Goal: Transaction & Acquisition: Obtain resource

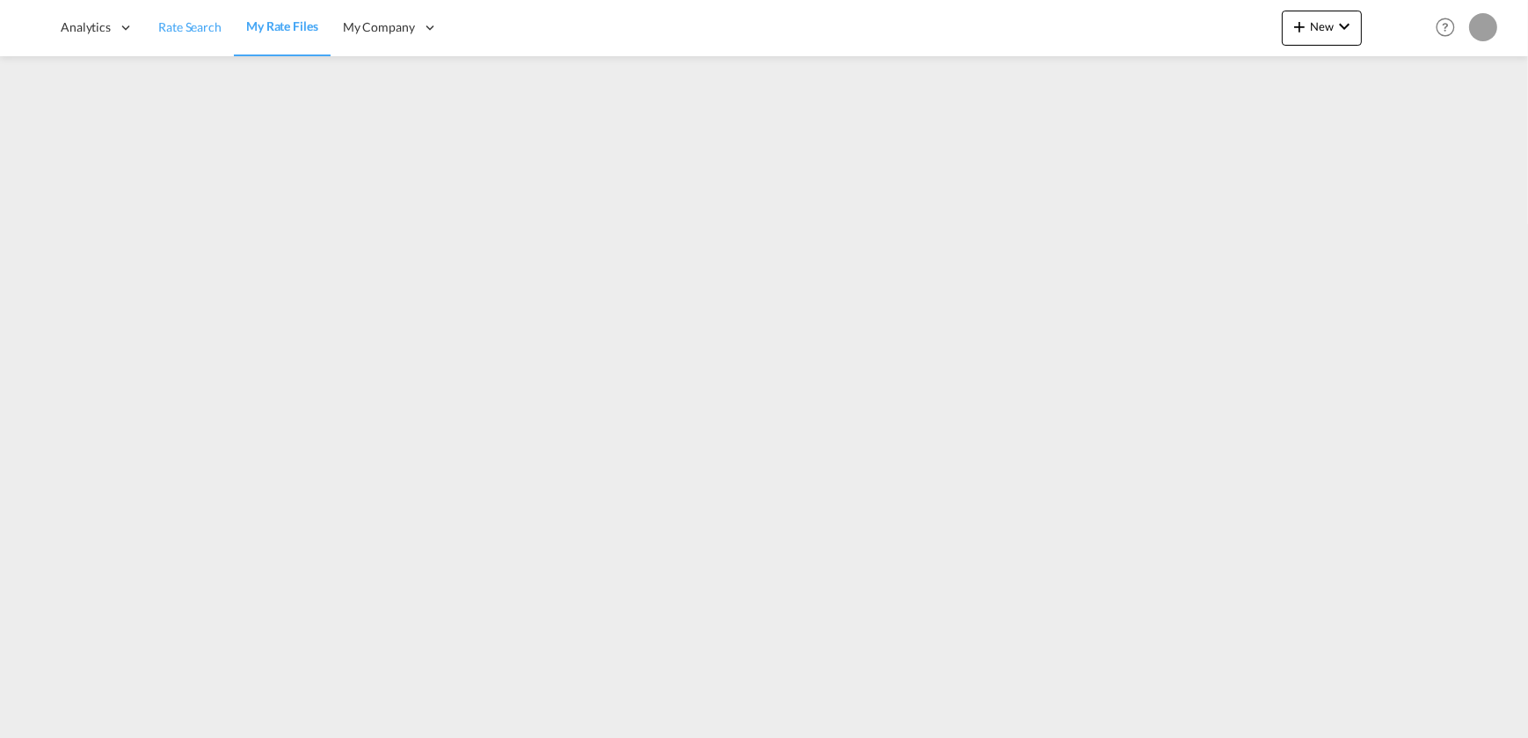
click at [189, 39] on link "Rate Search" at bounding box center [190, 27] width 88 height 57
click at [176, 24] on span "Rate Search" at bounding box center [189, 26] width 63 height 15
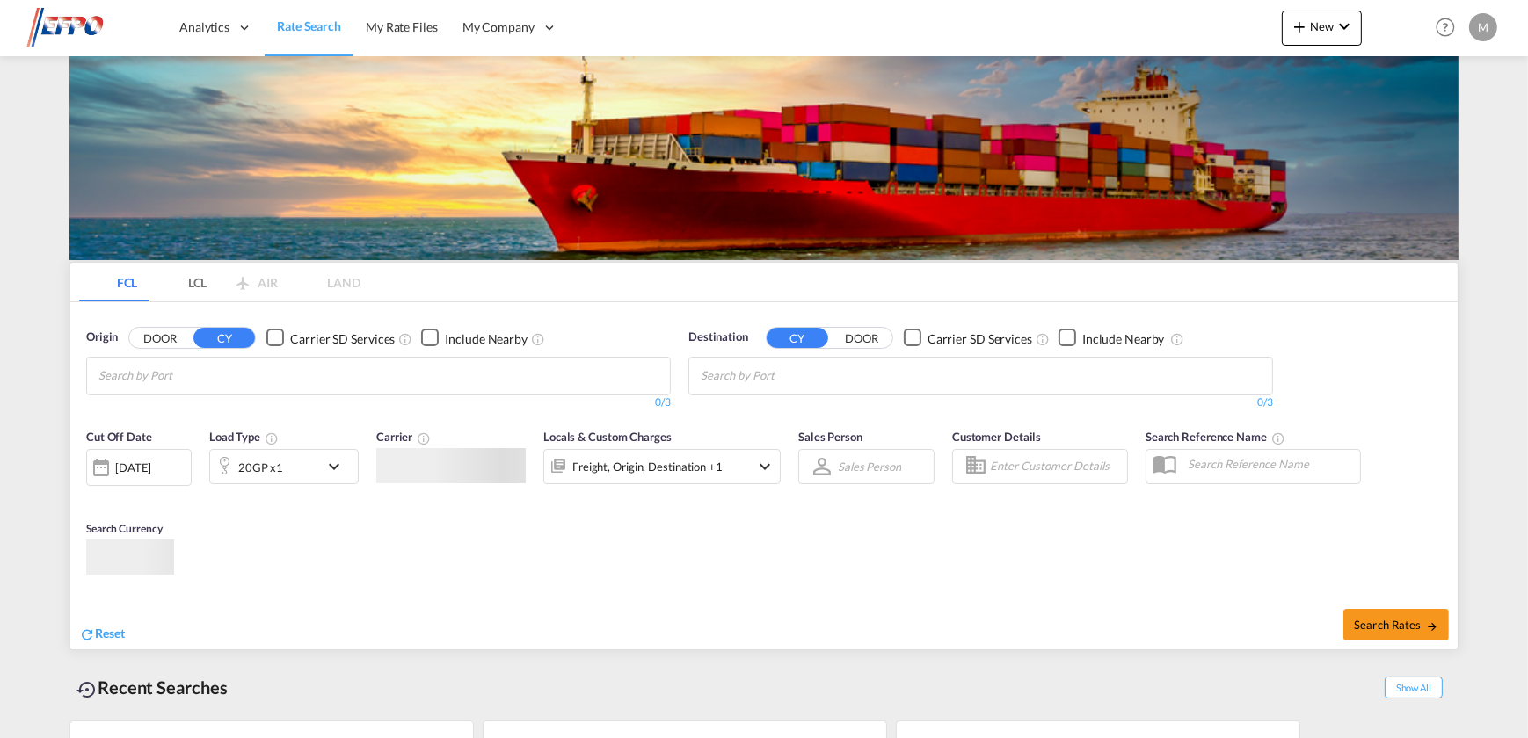
click at [312, 18] on span "Rate Search" at bounding box center [309, 27] width 64 height 18
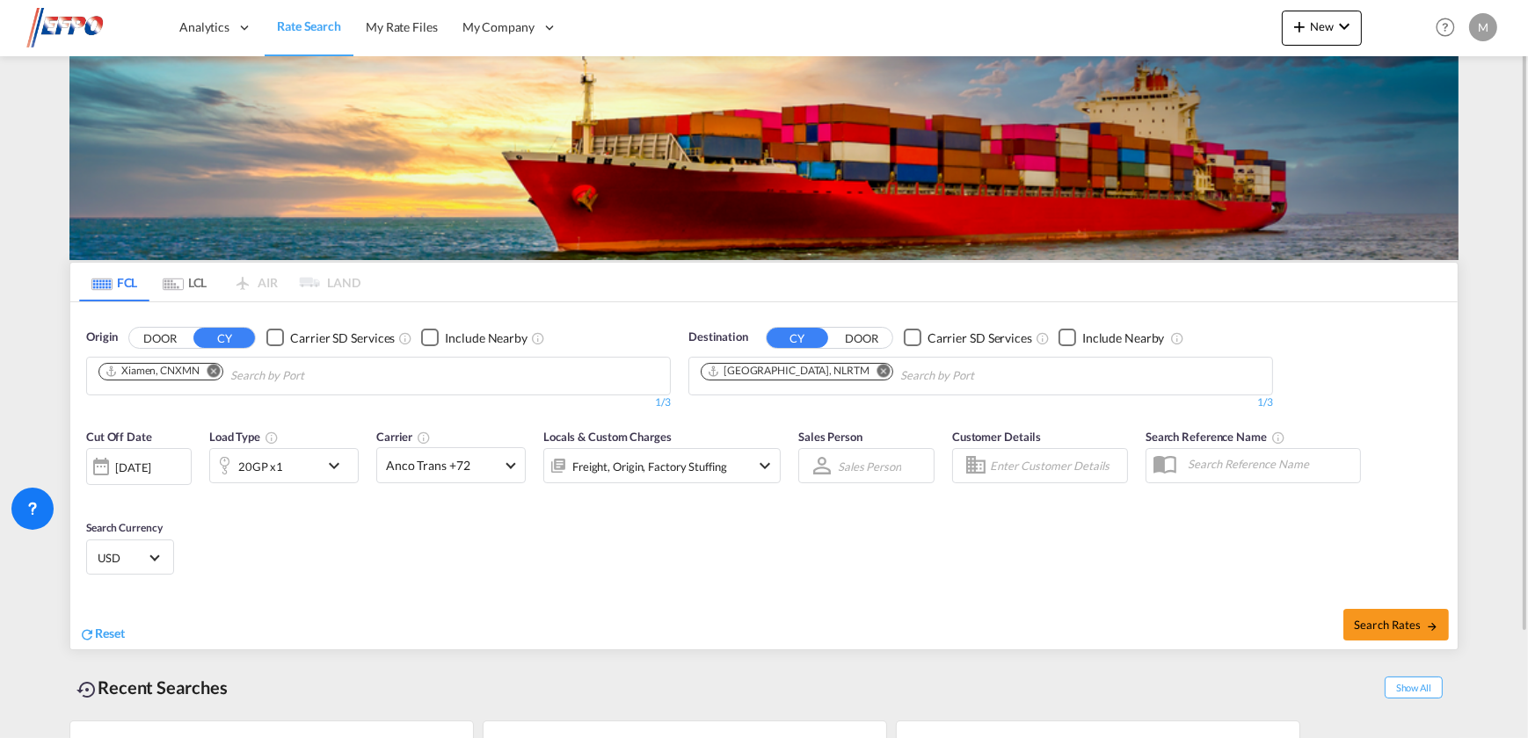
click at [214, 369] on md-icon "Remove" at bounding box center [213, 370] width 13 height 13
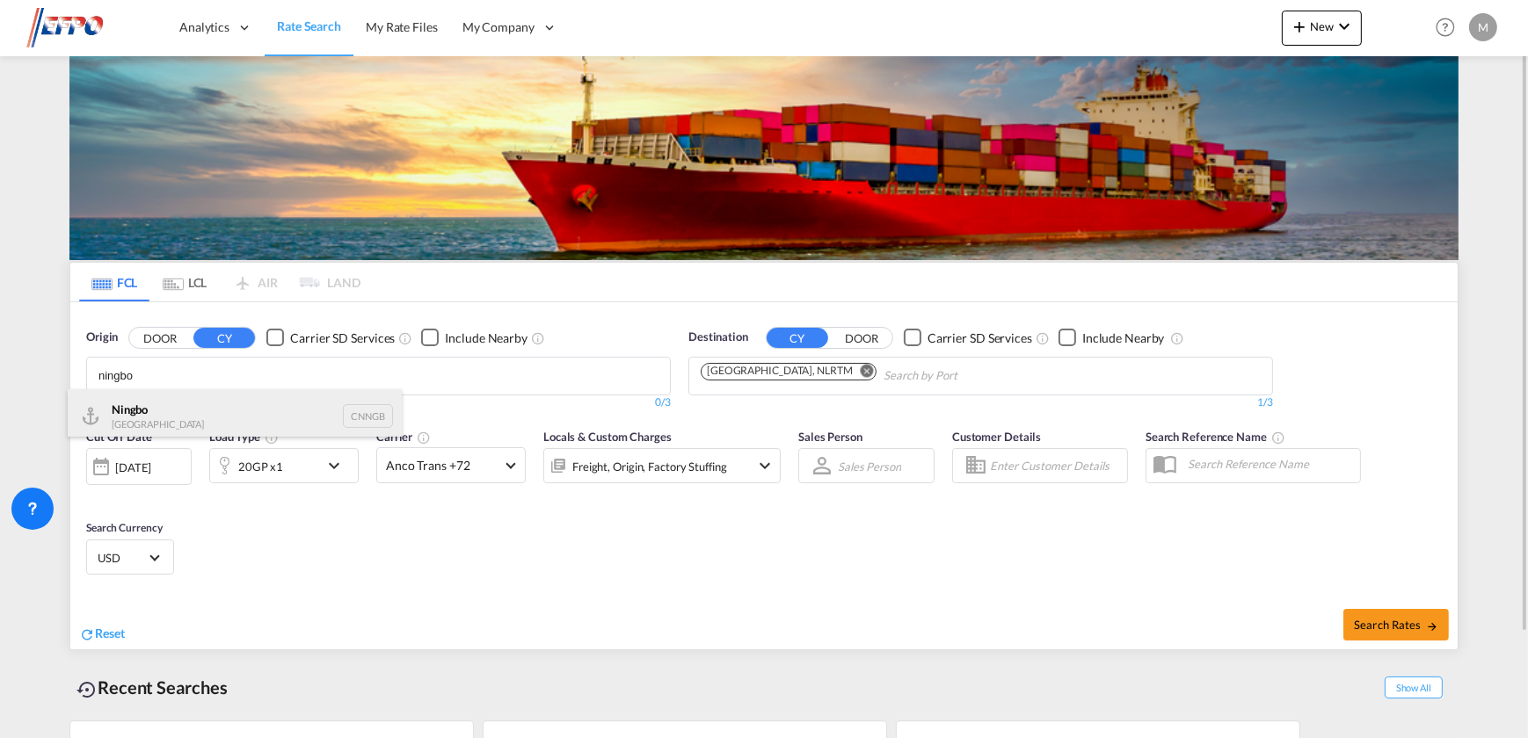
type input "ningbo"
click at [202, 411] on div "Ningbo China CNNGB" at bounding box center [235, 415] width 334 height 53
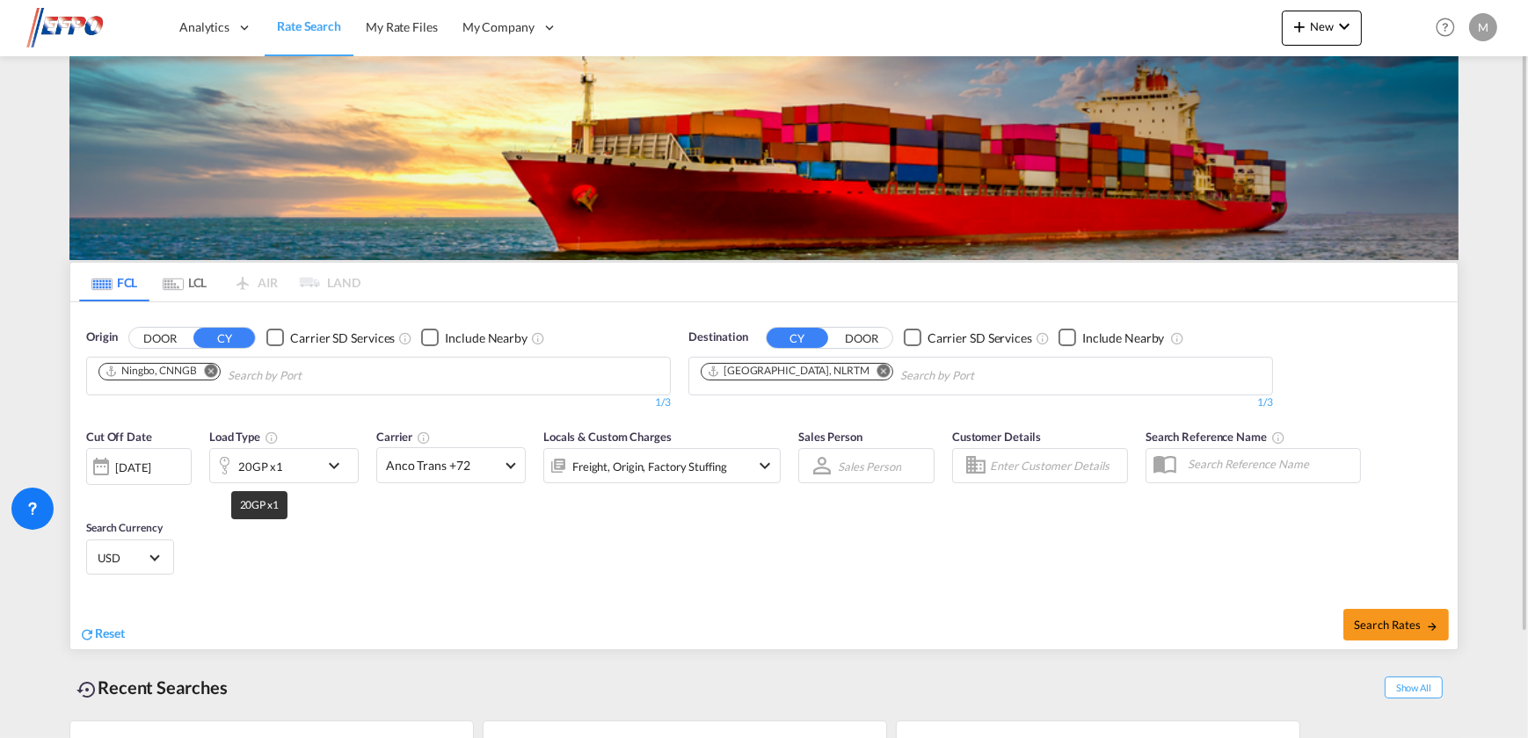
click at [256, 466] on div "20GP x1" at bounding box center [260, 466] width 45 height 25
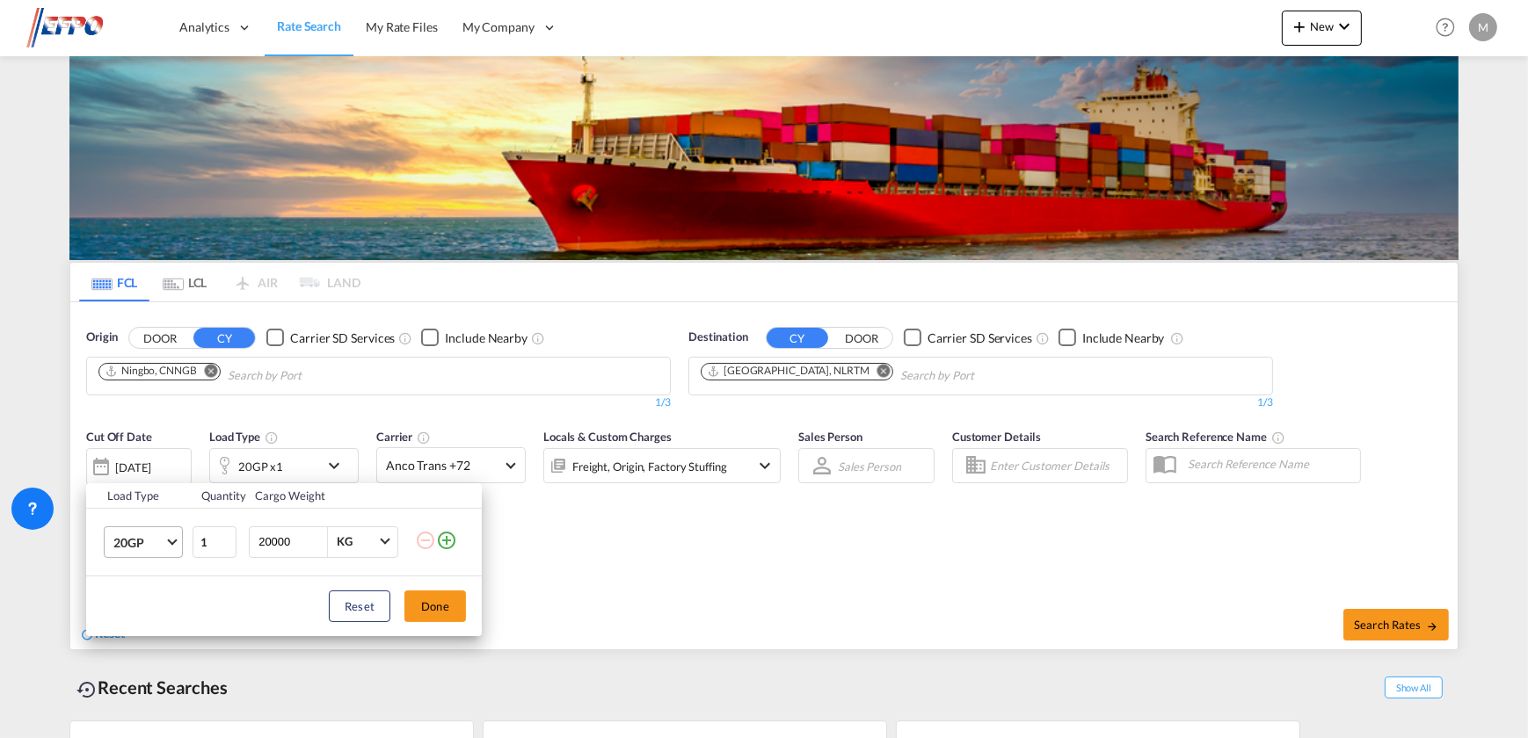
click at [142, 536] on span "20GP" at bounding box center [138, 543] width 51 height 18
click at [905, 554] on md-backdrop at bounding box center [764, 369] width 1528 height 738
click at [447, 599] on button "Done" at bounding box center [435, 607] width 62 height 32
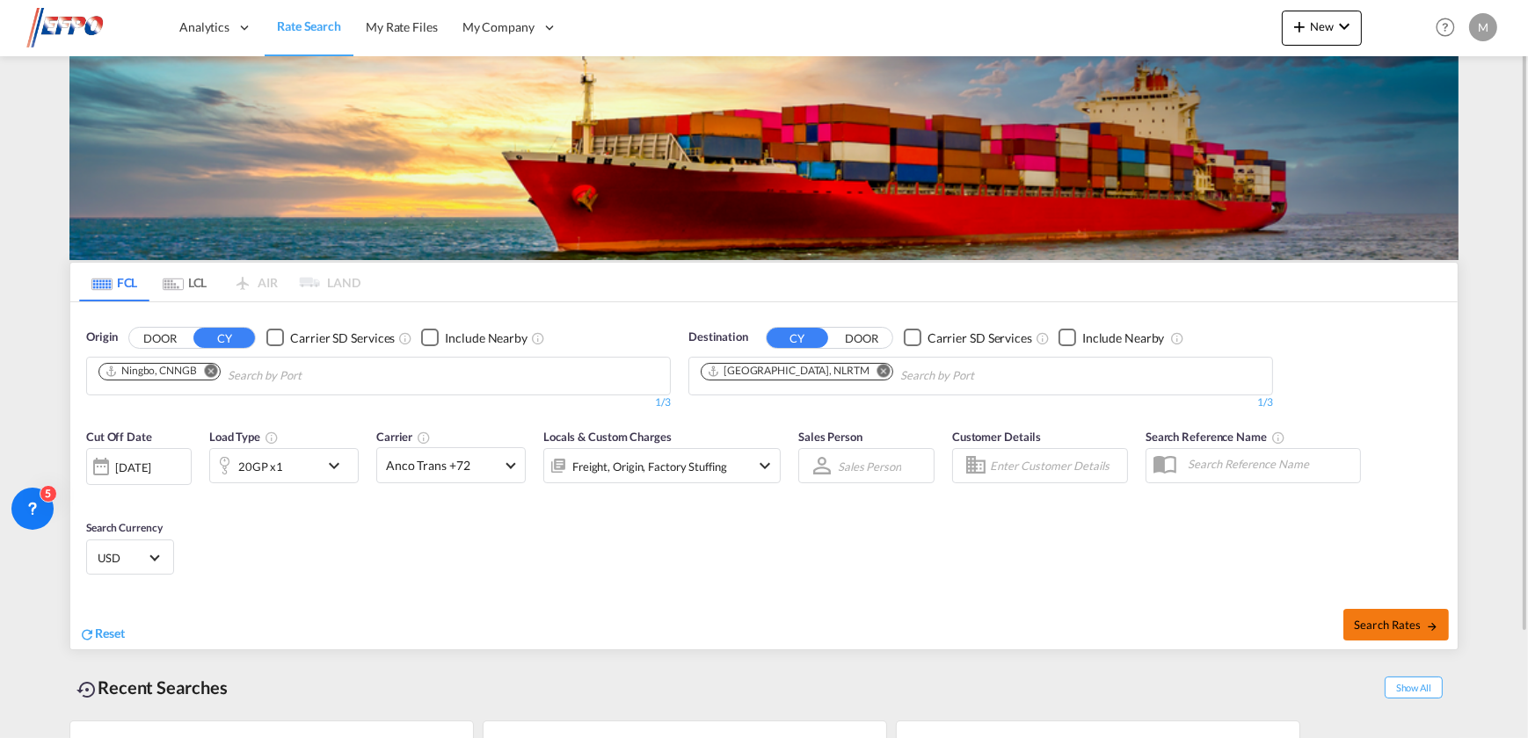
click at [1418, 619] on span "Search Rates" at bounding box center [1396, 625] width 84 height 14
type input "CNNGB to NLRTM / [DATE]"
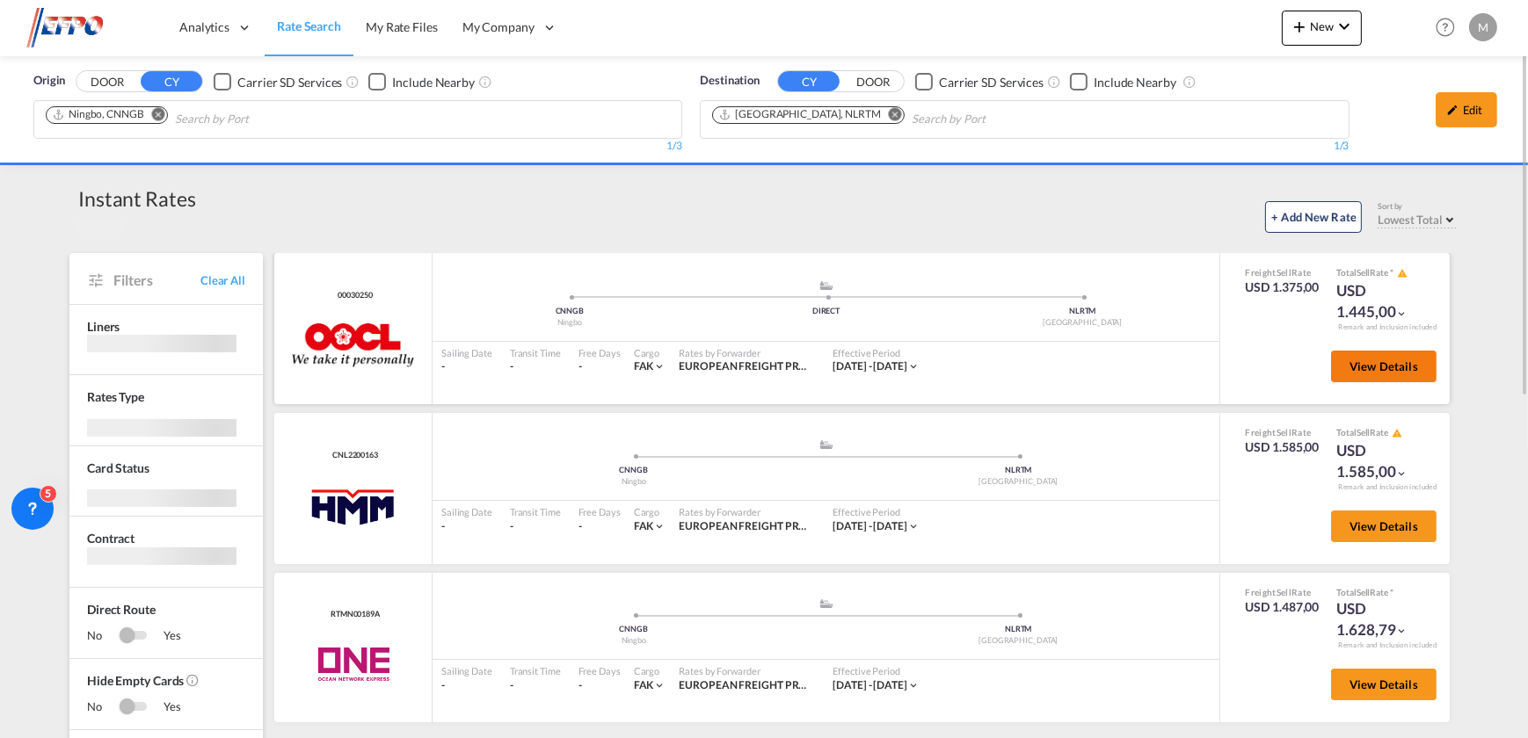
click at [1390, 354] on button "View Details" at bounding box center [1383, 367] width 105 height 32
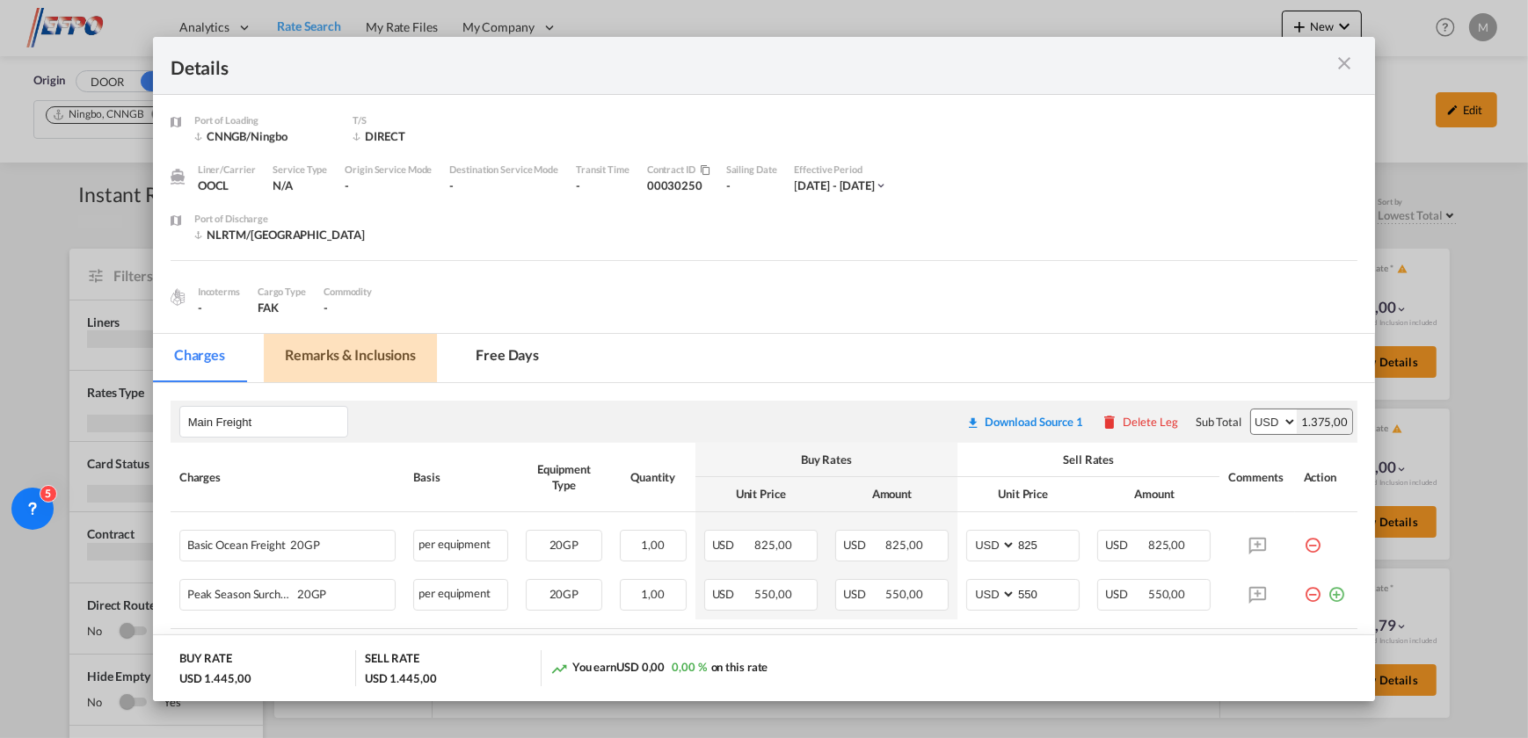
click at [320, 359] on md-tab-item "Remarks & Inclusions" at bounding box center [350, 358] width 173 height 48
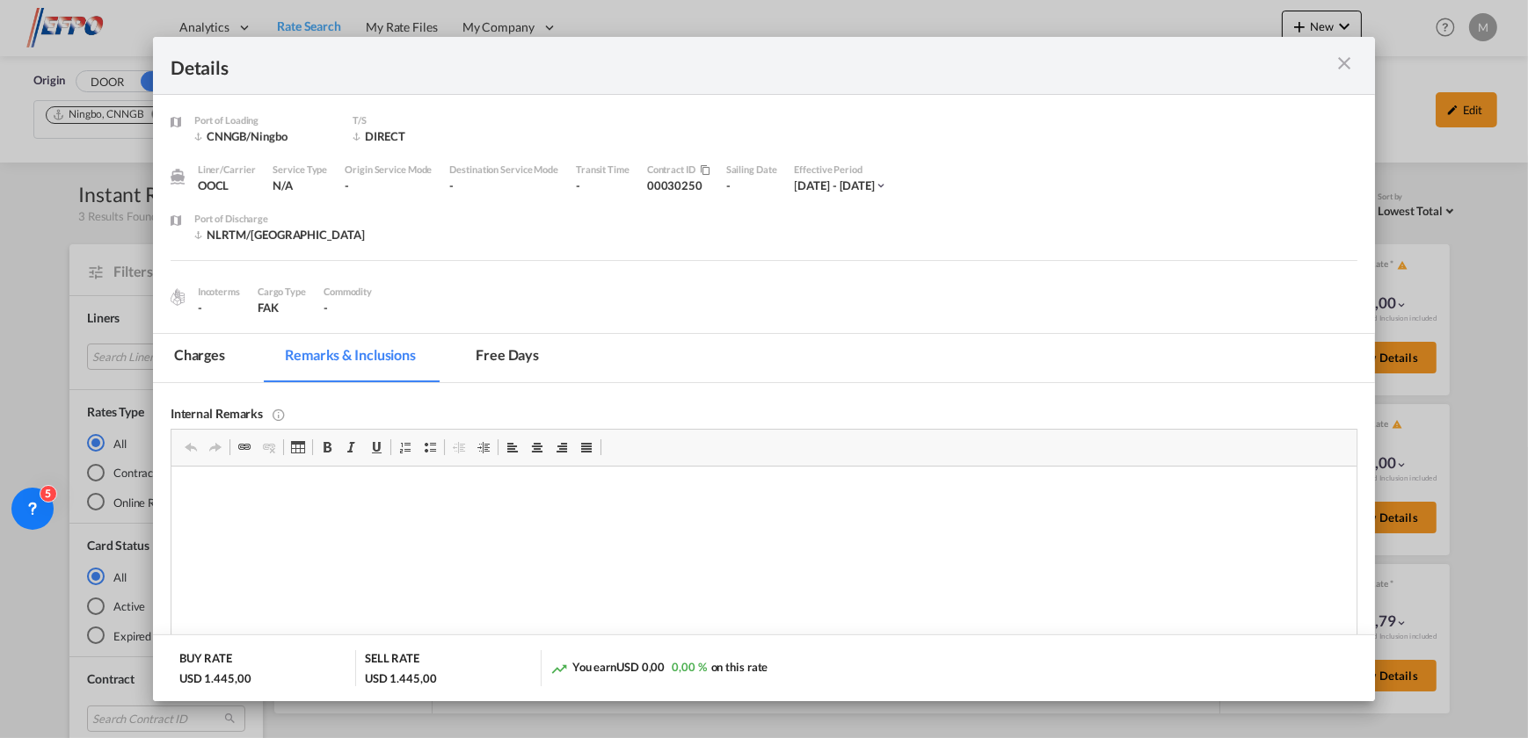
click at [1342, 68] on md-icon "icon-close m-3 fg-AAA8AD cursor" at bounding box center [1343, 63] width 21 height 21
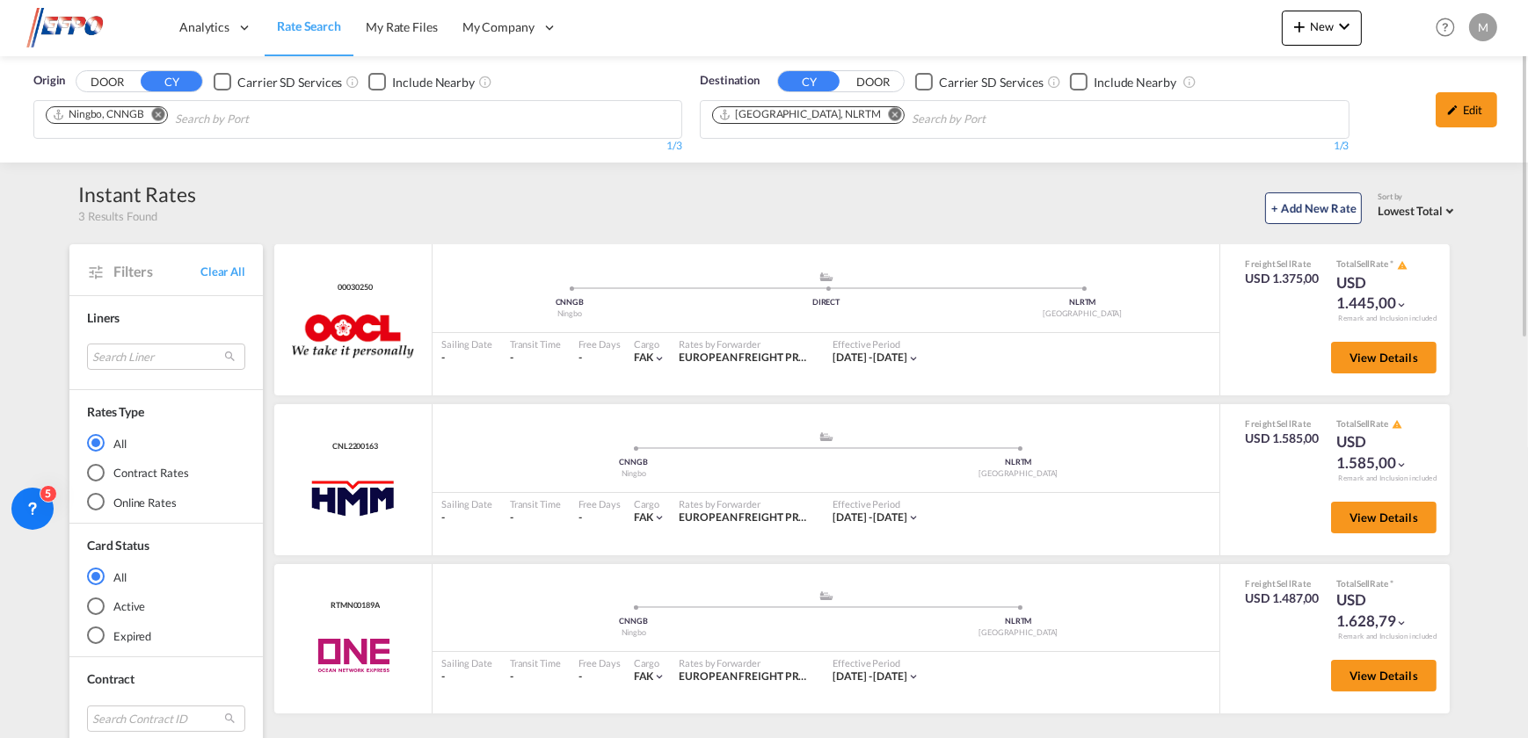
drag, startPoint x: 382, startPoint y: 290, endPoint x: 268, endPoint y: 290, distance: 114.3
drag, startPoint x: 268, startPoint y: 290, endPoint x: 518, endPoint y: 287, distance: 249.6
click at [518, 287] on span at bounding box center [569, 289] width 257 height 4
drag, startPoint x: 399, startPoint y: 298, endPoint x: 287, endPoint y: 299, distance: 112.5
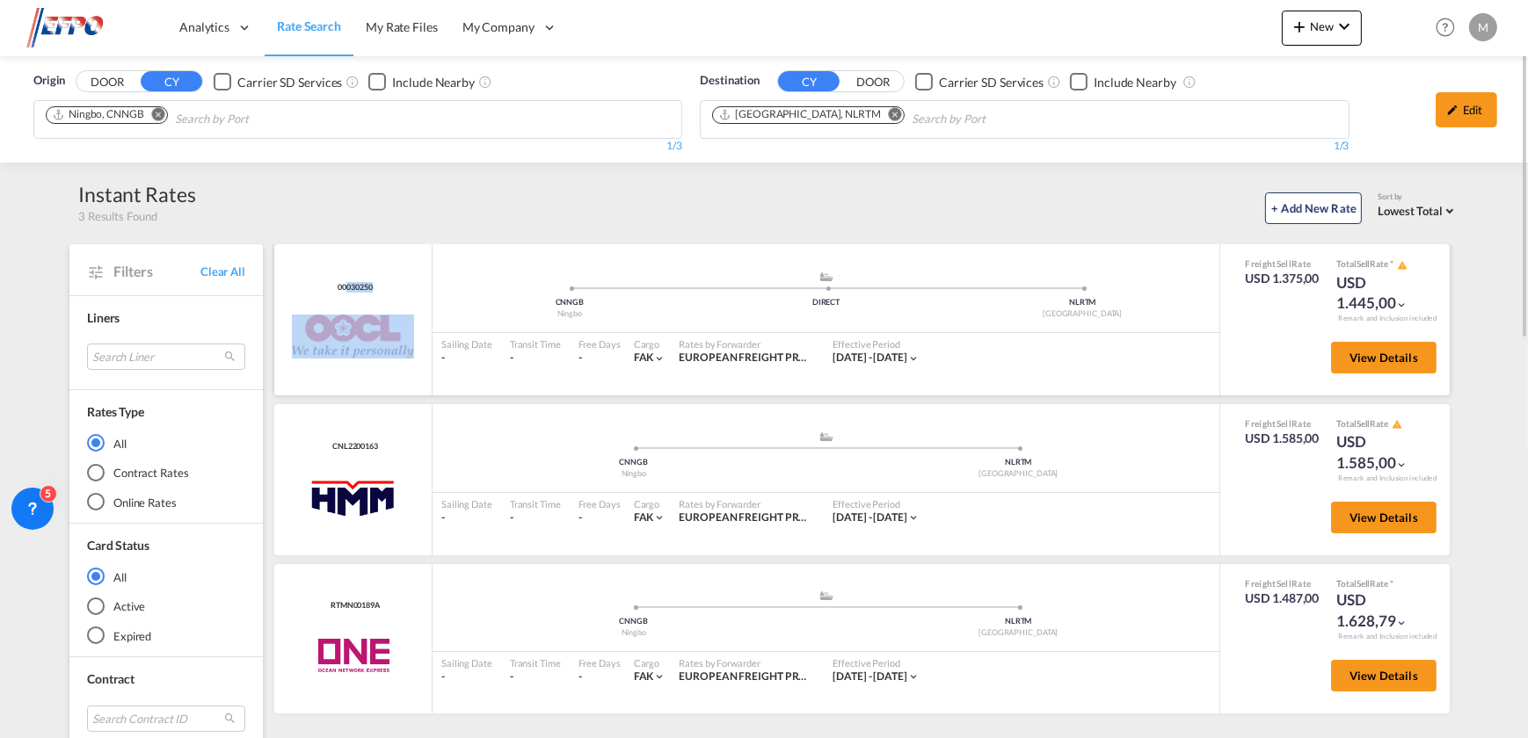
click at [291, 298] on div "00030250 OOCL added by you" at bounding box center [353, 319] width 158 height 151
